Goal: Task Accomplishment & Management: Use online tool/utility

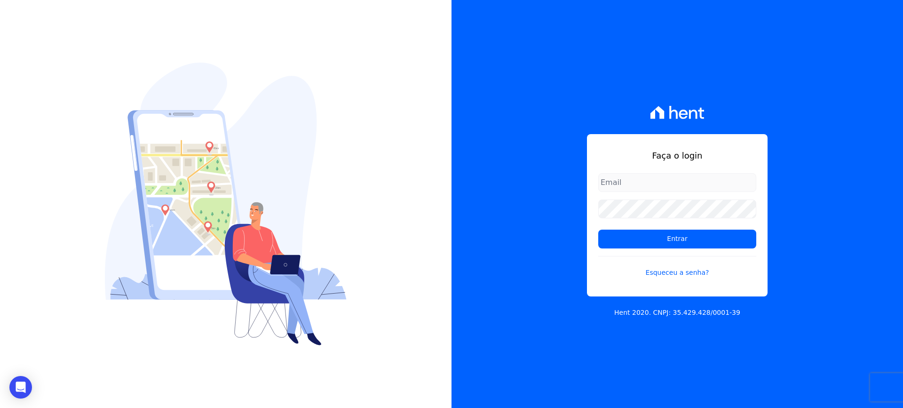
drag, startPoint x: 0, startPoint y: 0, endPoint x: 617, endPoint y: 187, distance: 644.3
click at [617, 187] on input "email" at bounding box center [677, 182] width 158 height 19
type input "financeiro@vlbarros.com.br"
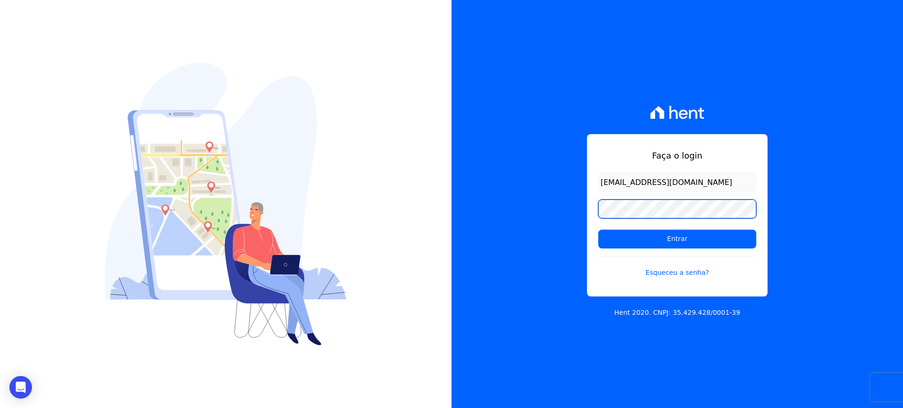
click at [598, 230] on input "Entrar" at bounding box center [677, 239] width 158 height 19
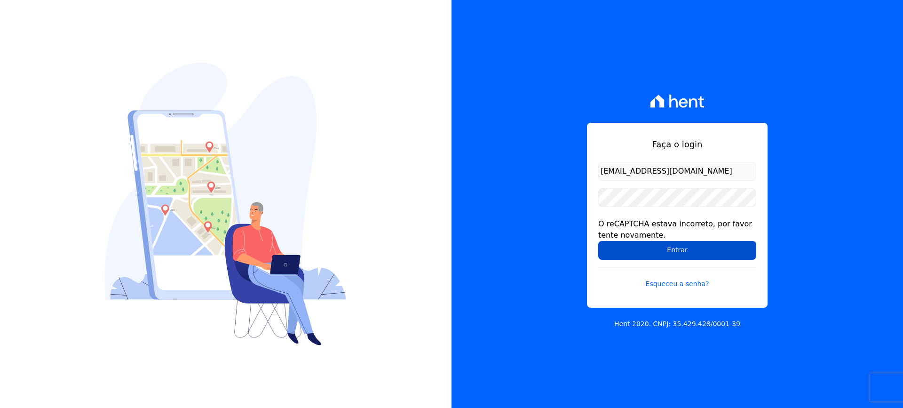
click at [674, 252] on input "Entrar" at bounding box center [677, 250] width 158 height 19
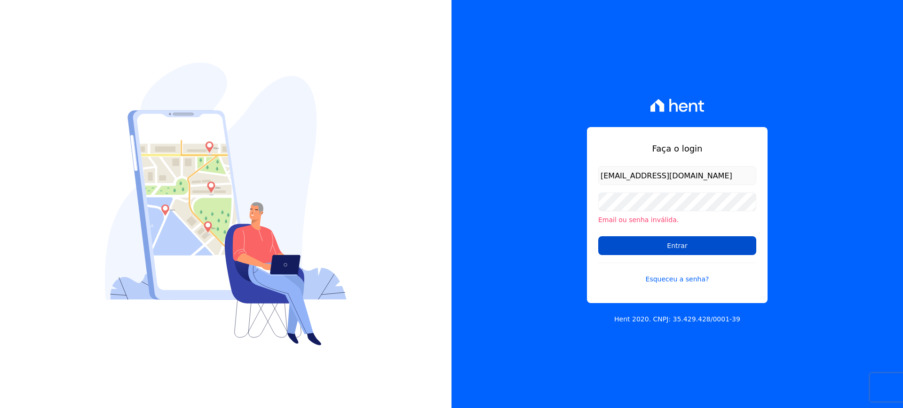
click at [666, 246] on input "Entrar" at bounding box center [677, 245] width 158 height 19
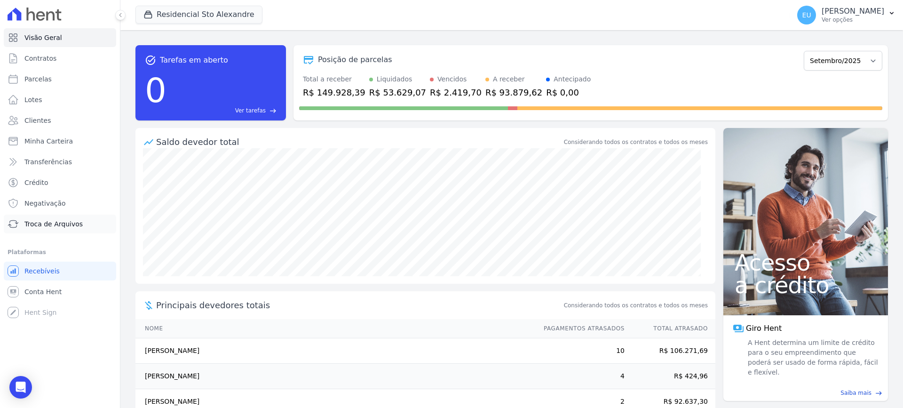
click at [66, 225] on span "Troca de Arquivos" at bounding box center [53, 223] width 58 height 9
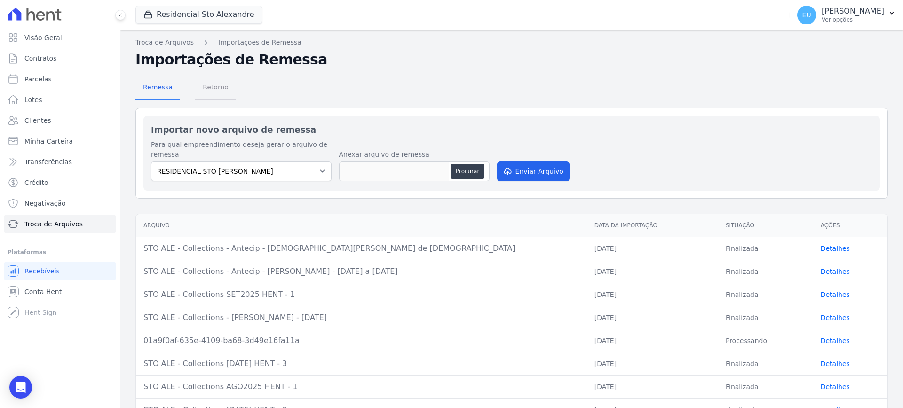
click at [213, 87] on span "Retorno" at bounding box center [215, 87] width 37 height 19
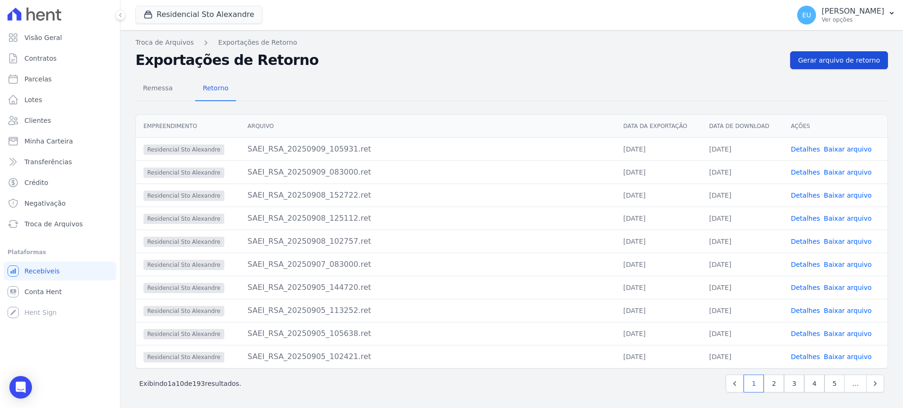
click at [823, 59] on span "Gerar arquivo de retorno" at bounding box center [839, 59] width 82 height 9
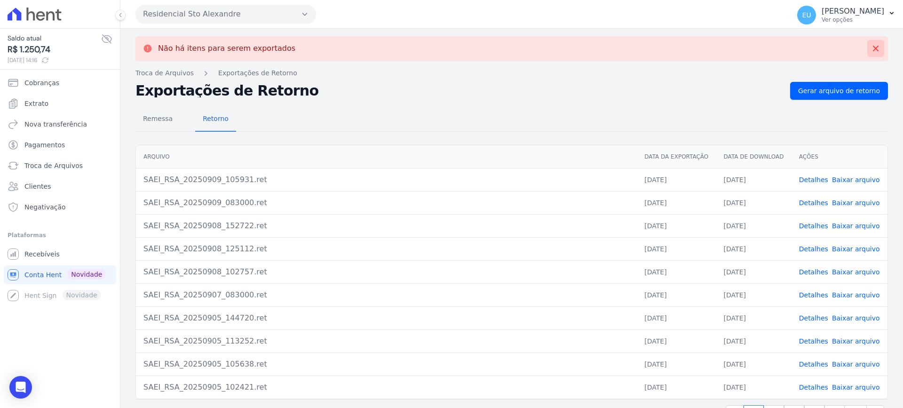
click at [873, 49] on icon at bounding box center [876, 49] width 6 height 6
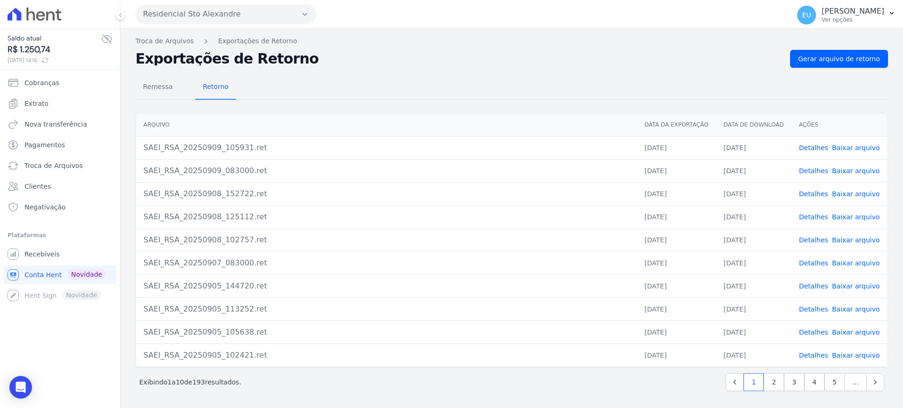
click at [812, 169] on link "Detalhes" at bounding box center [813, 171] width 29 height 8
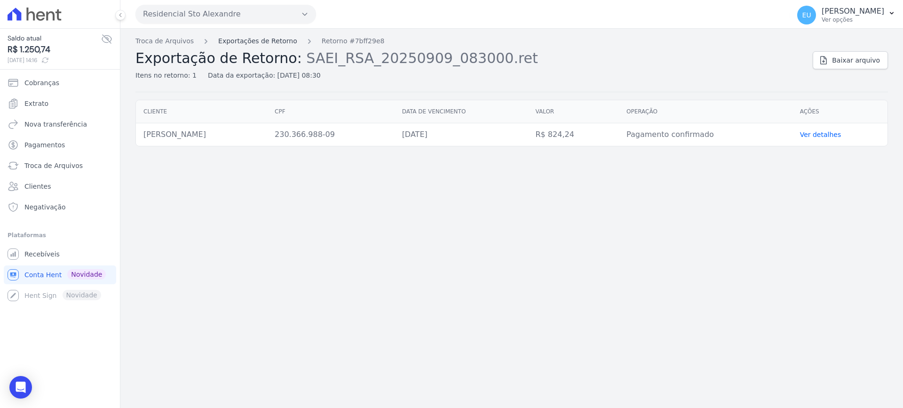
click at [228, 40] on link "Exportações de Retorno" at bounding box center [257, 41] width 79 height 10
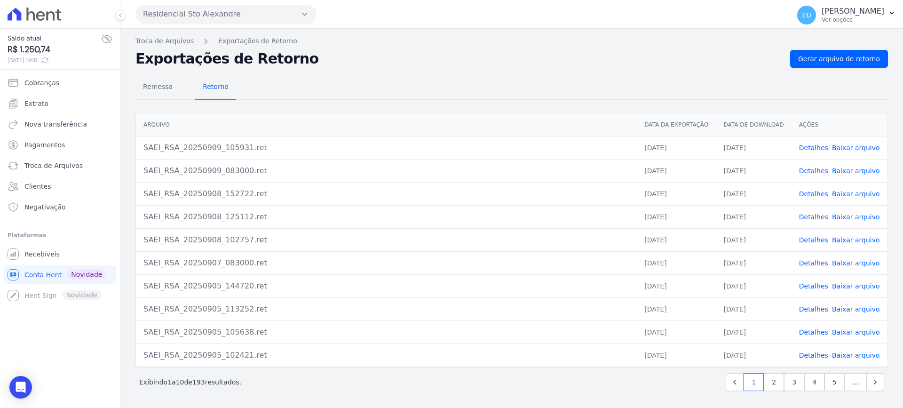
click at [815, 147] on link "Detalhes" at bounding box center [813, 148] width 29 height 8
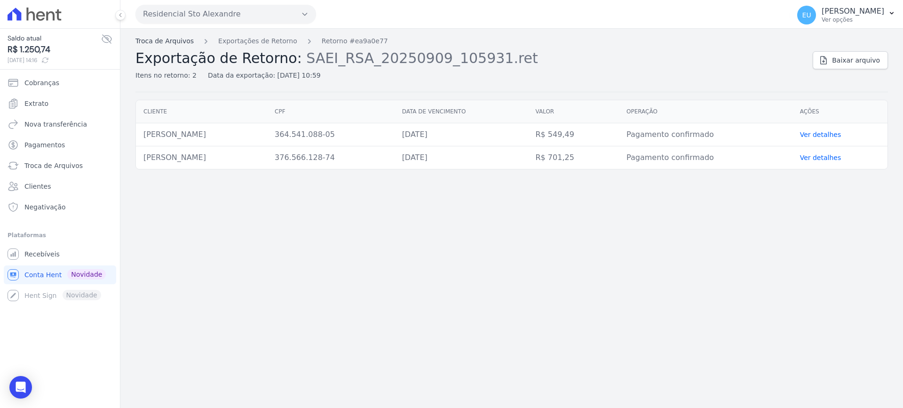
click at [158, 40] on link "Troca de Arquivos" at bounding box center [164, 41] width 58 height 10
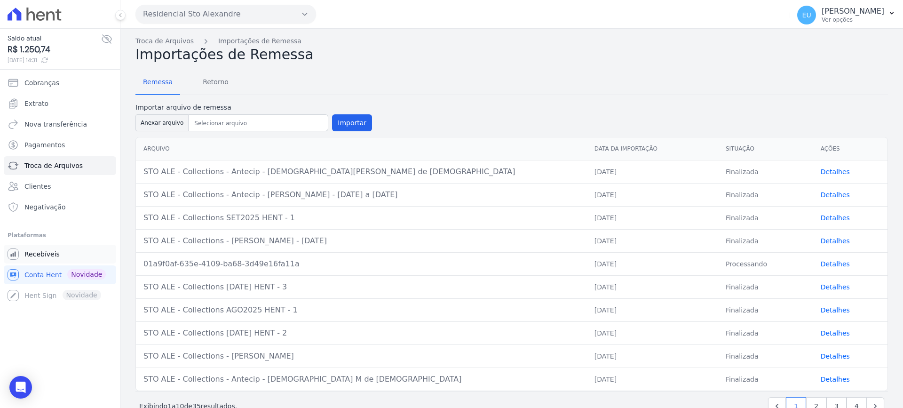
click at [52, 250] on span "Recebíveis" at bounding box center [41, 253] width 35 height 9
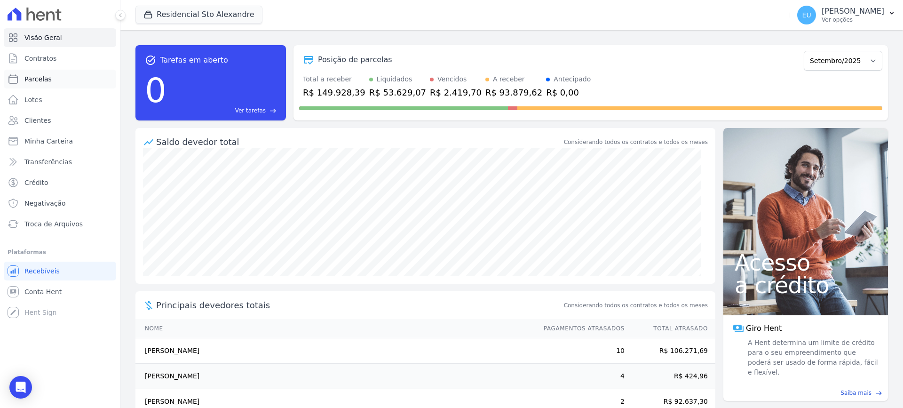
click at [45, 78] on span "Parcelas" at bounding box center [37, 78] width 27 height 9
select select
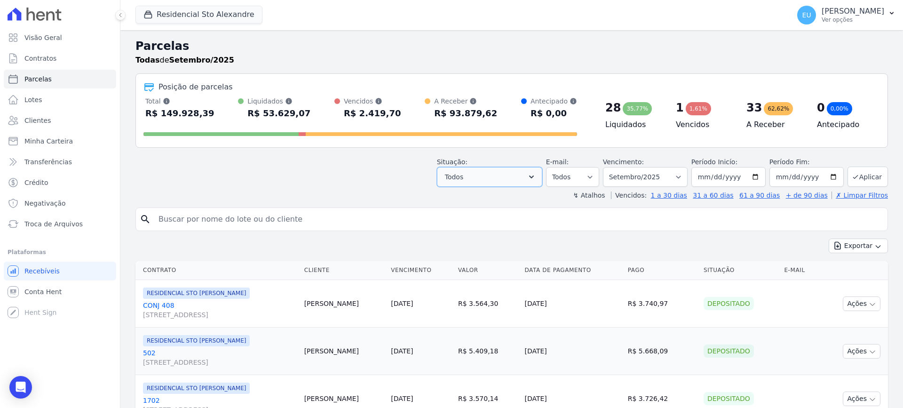
click at [516, 176] on button "Todos" at bounding box center [489, 177] width 105 height 20
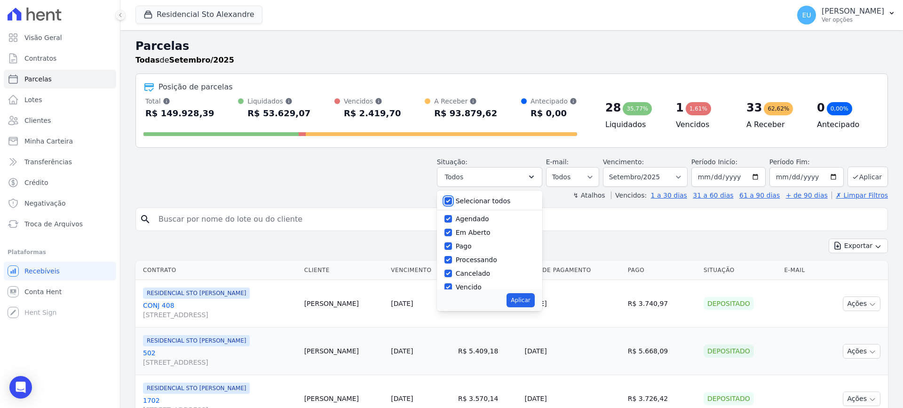
click at [452, 200] on input "Selecionar todos" at bounding box center [448, 201] width 8 height 8
checkbox input "false"
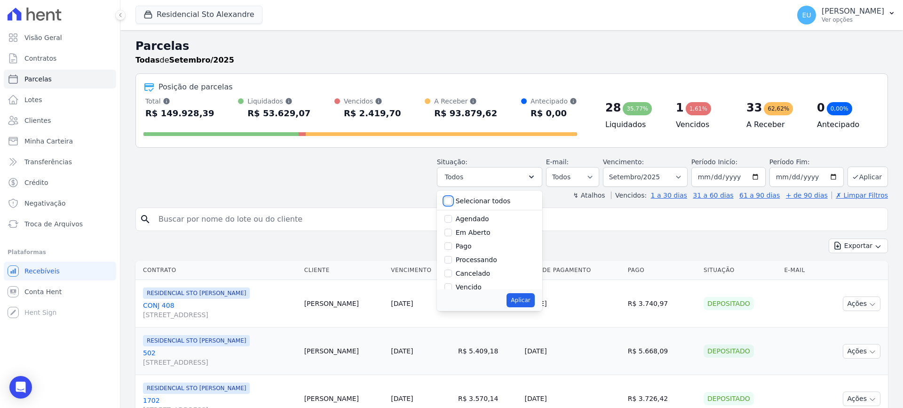
checkbox input "false"
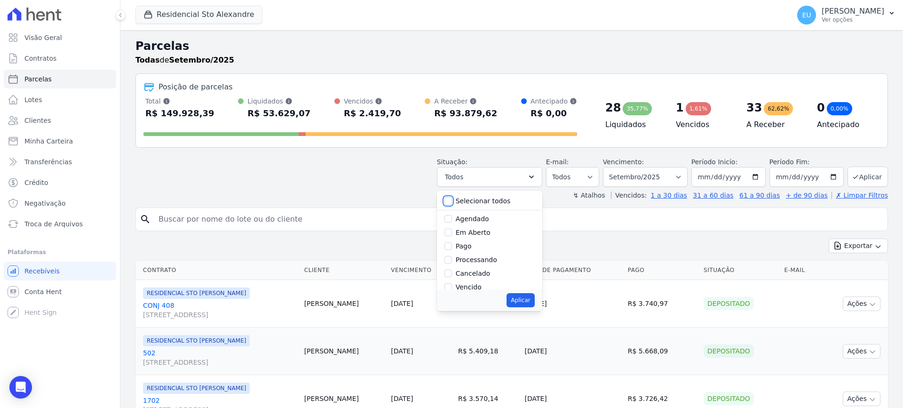
checkbox input "false"
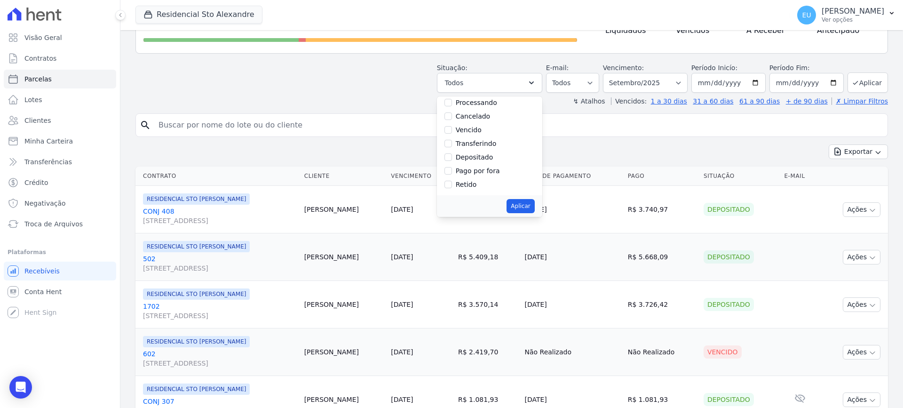
scroll to position [60, 0]
click at [452, 132] on input "Vencido" at bounding box center [448, 133] width 8 height 8
checkbox input "true"
click at [528, 206] on button "Aplicar" at bounding box center [521, 206] width 28 height 14
select select "overdue"
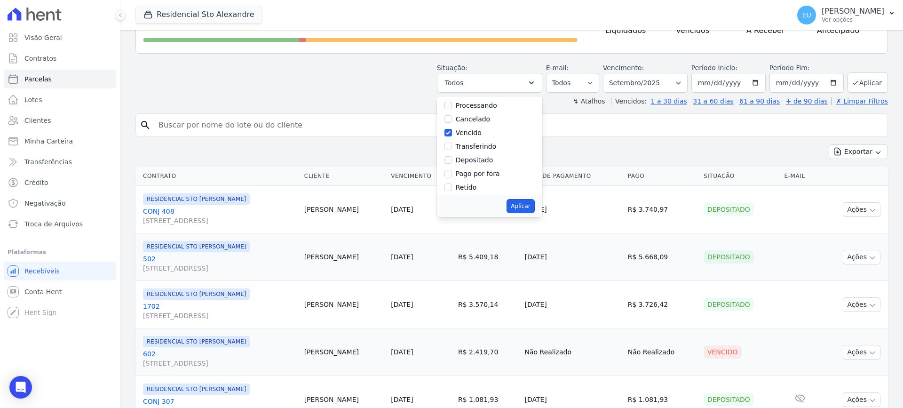
scroll to position [17, 0]
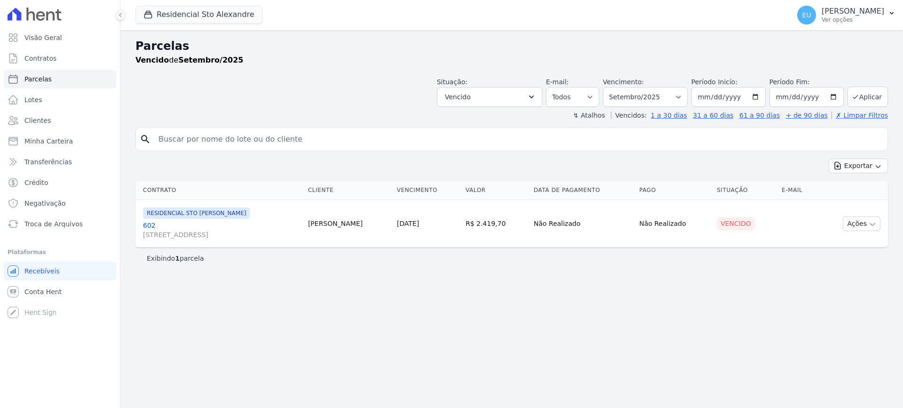
select select
click at [599, 97] on select "Todos Lido Não-lido" at bounding box center [572, 97] width 53 height 20
click at [688, 97] on select "Filtrar por período ──────── Todos os meses Março/2020 Abril/2020 Maio/2020 Jun…" at bounding box center [645, 97] width 85 height 20
click at [688, 95] on select "Filtrar por período ──────── Todos os meses Março/2020 Abril/2020 Maio/2020 Jun…" at bounding box center [645, 97] width 85 height 20
select select "03/2023"
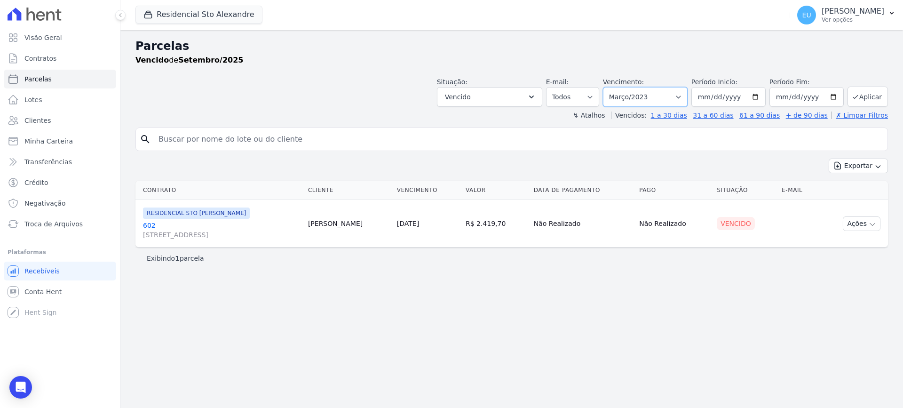
click at [616, 87] on select "Filtrar por período ──────── Todos os meses Março/2020 Abril/2020 Maio/2020 Jun…" at bounding box center [645, 97] width 85 height 20
select select
click at [688, 98] on select "Filtrar por período ──────── Todos os meses Março/2020 Abril/2020 Maio/2020 Jun…" at bounding box center [645, 97] width 85 height 20
select select "date_range_filter"
click at [616, 87] on select "Filtrar por período ──────── Todos os meses Março/2020 Abril/2020 Maio/2020 Jun…" at bounding box center [645, 97] width 85 height 20
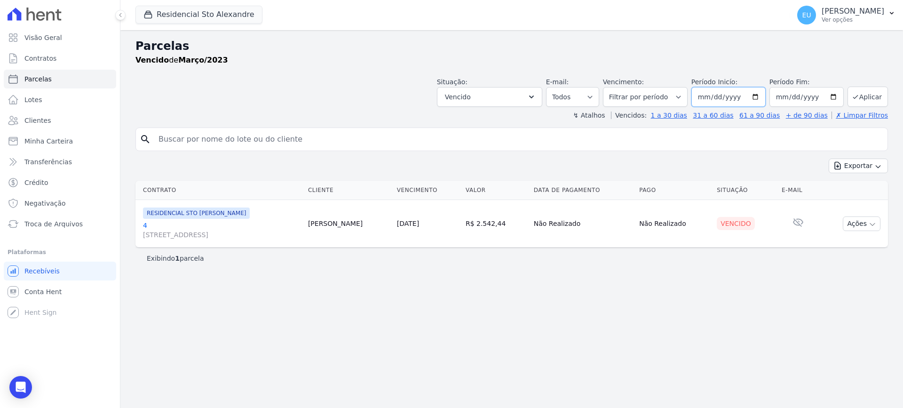
click at [740, 97] on input "2023-03-01" at bounding box center [728, 97] width 74 height 20
click at [721, 97] on input "2023-03-01" at bounding box center [728, 97] width 74 height 20
click at [760, 95] on input "2023-03-01" at bounding box center [728, 97] width 74 height 20
click at [744, 95] on input "2023-03-01" at bounding box center [728, 97] width 74 height 20
click at [739, 98] on input "2023-03-01" at bounding box center [728, 97] width 74 height 20
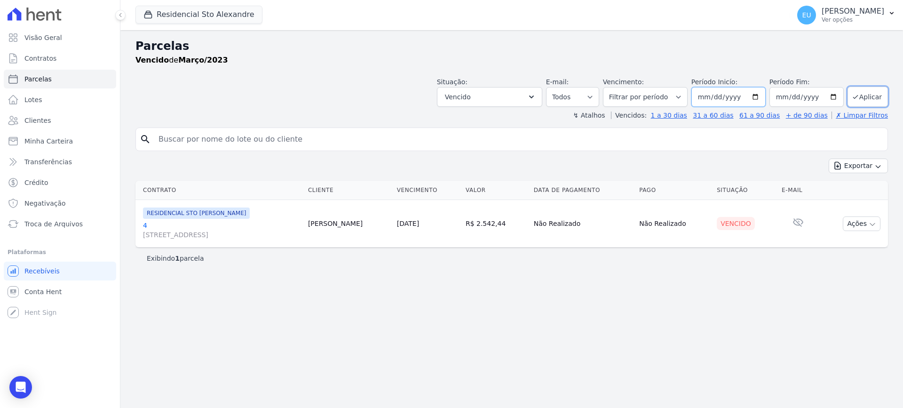
click at [760, 97] on input "2025-03-01" at bounding box center [728, 97] width 74 height 20
type input "[DATE]"
click at [817, 97] on input "2023-03-31" at bounding box center [806, 97] width 74 height 20
click at [816, 97] on input "2023-03-31" at bounding box center [806, 97] width 74 height 20
type input "2025-03-31"
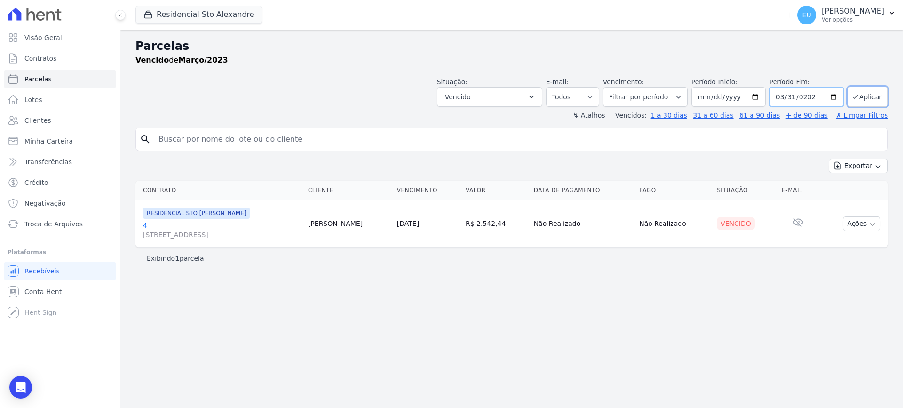
click at [798, 95] on input "2025-03-31" at bounding box center [806, 97] width 74 height 20
click at [782, 93] on input "date" at bounding box center [806, 97] width 74 height 20
type input "[DATE]"
click at [872, 94] on button "Aplicar" at bounding box center [868, 97] width 40 height 20
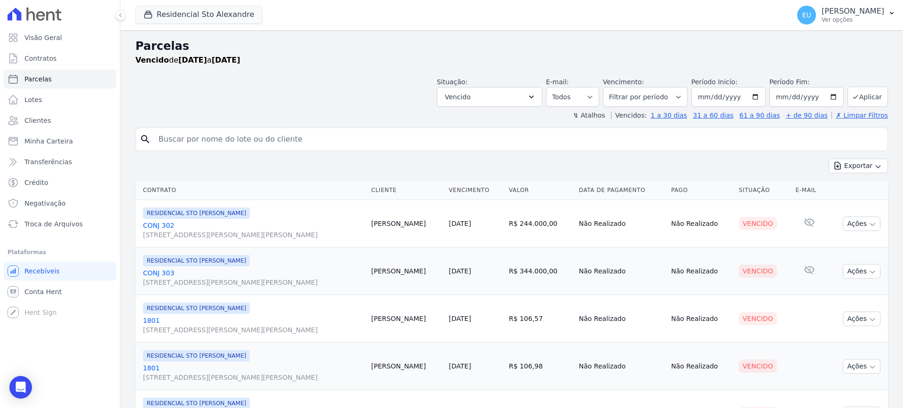
select select
click at [876, 166] on icon "button" at bounding box center [878, 167] width 4 height 2
click at [857, 188] on span "Exportar PDF" at bounding box center [857, 187] width 49 height 9
click at [39, 120] on span "Clientes" at bounding box center [37, 120] width 26 height 9
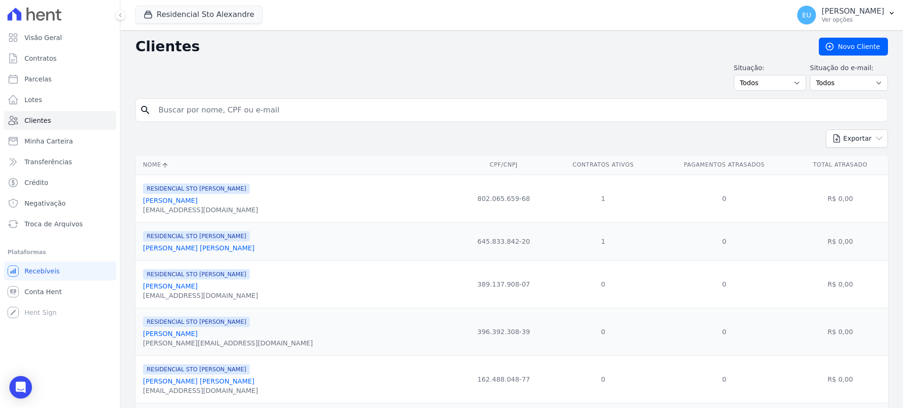
click at [182, 112] on input "search" at bounding box center [518, 110] width 731 height 19
type input "PMP"
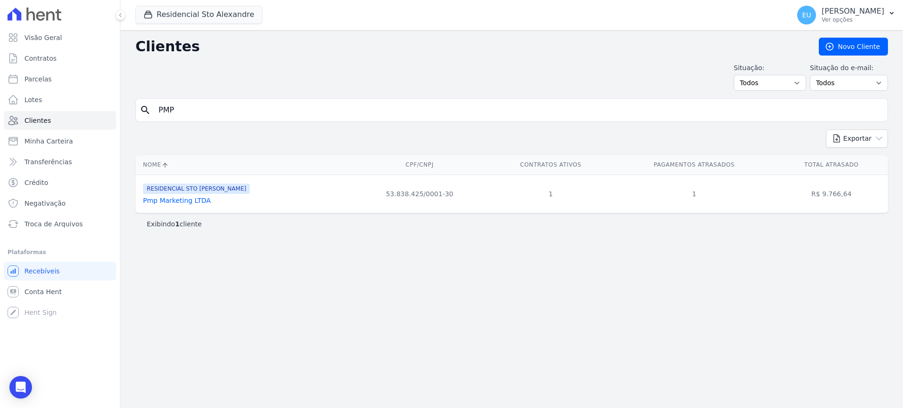
drag, startPoint x: 432, startPoint y: 194, endPoint x: 365, endPoint y: 192, distance: 67.8
click at [365, 192] on td "53.838.425/0001-30" at bounding box center [419, 193] width 137 height 38
copy td "53.838.425/0001-30"
drag, startPoint x: 189, startPoint y: 109, endPoint x: 152, endPoint y: 109, distance: 36.7
click at [152, 109] on div "search PMP" at bounding box center [511, 110] width 753 height 24
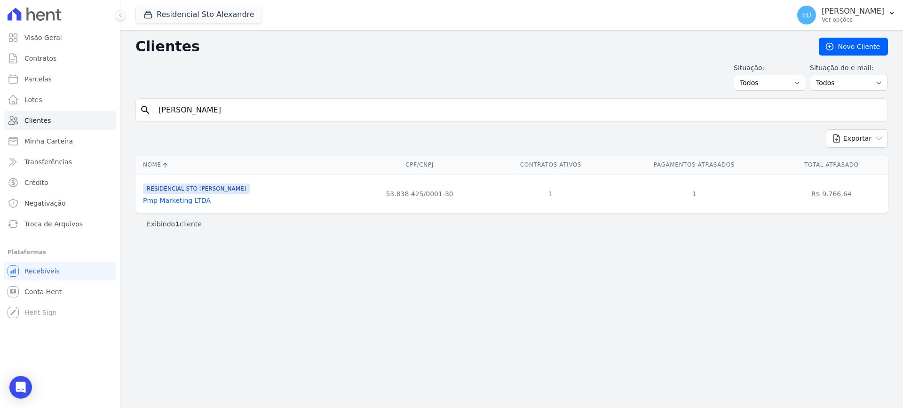
type input "[PERSON_NAME]"
drag, startPoint x: 375, startPoint y: 192, endPoint x: 423, endPoint y: 193, distance: 48.0
click at [423, 193] on td "289.461.638-44" at bounding box center [416, 193] width 114 height 38
copy td "289.461.638-44"
